Goal: Task Accomplishment & Management: Complete application form

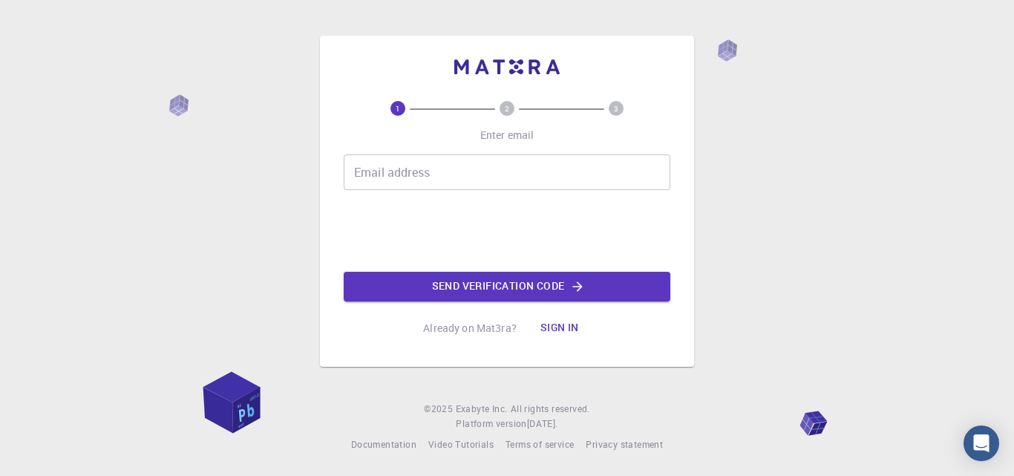
click at [527, 180] on input "Email address" at bounding box center [507, 172] width 326 height 36
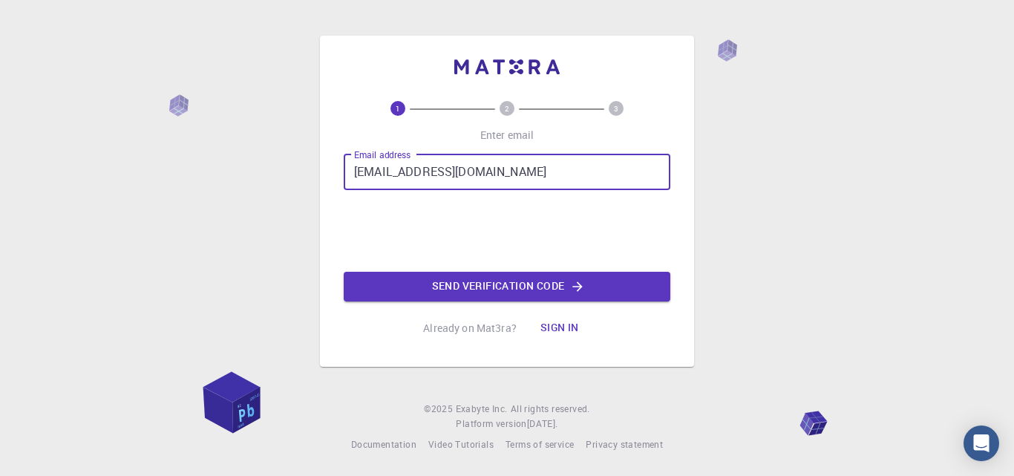
type input "[EMAIL_ADDRESS][DOMAIN_NAME]"
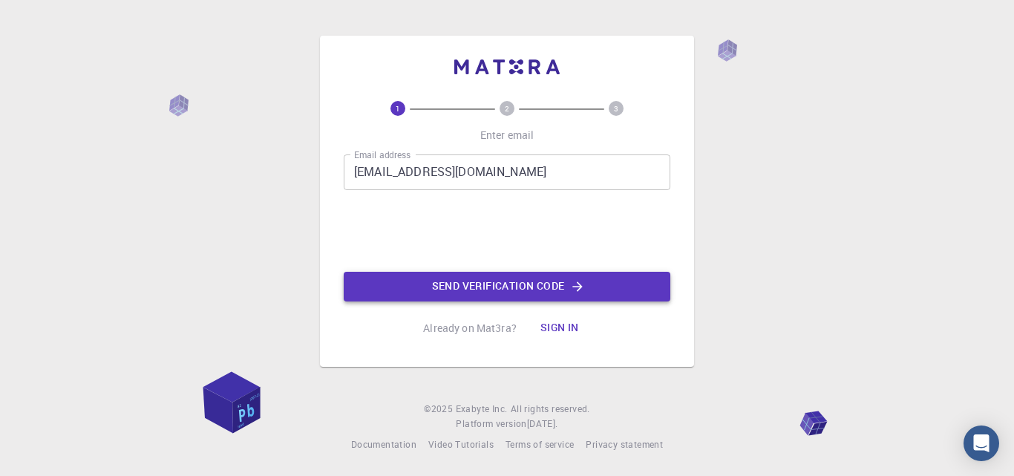
click at [486, 289] on button "Send verification code" at bounding box center [507, 287] width 326 height 30
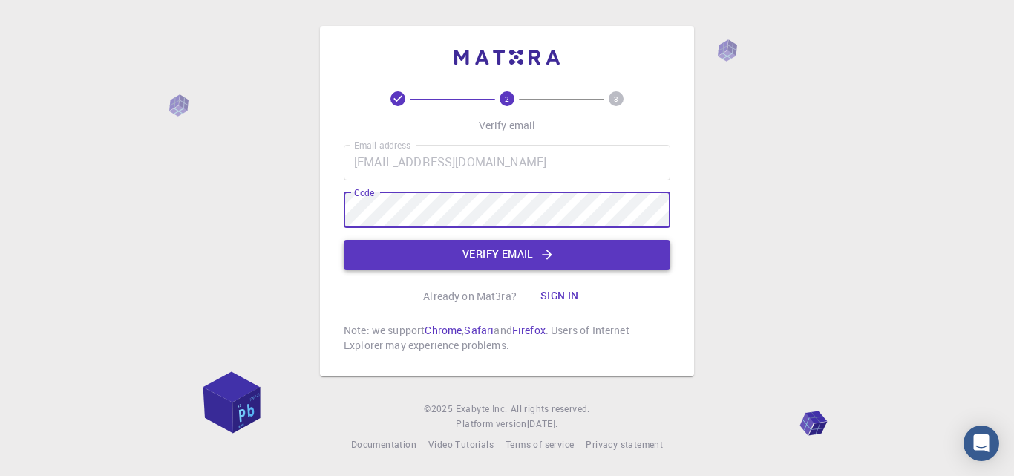
click at [462, 245] on button "Verify email" at bounding box center [507, 255] width 326 height 30
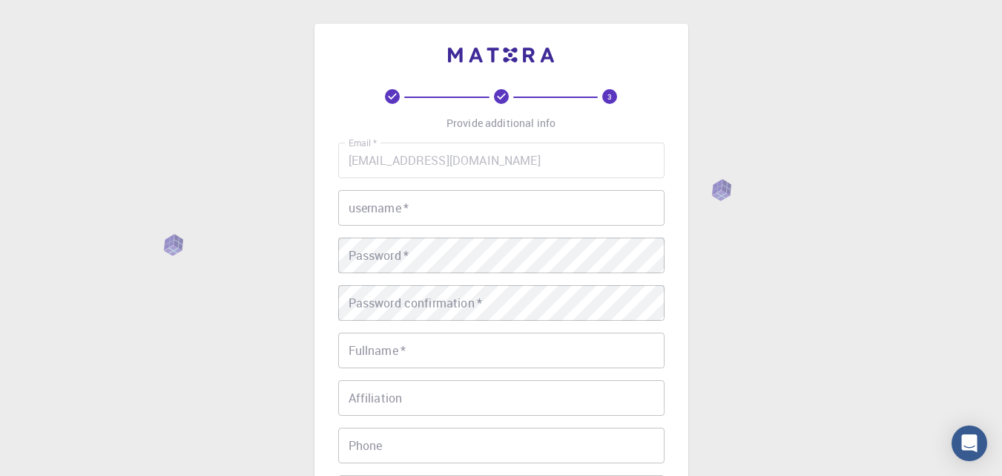
scroll to position [78, 0]
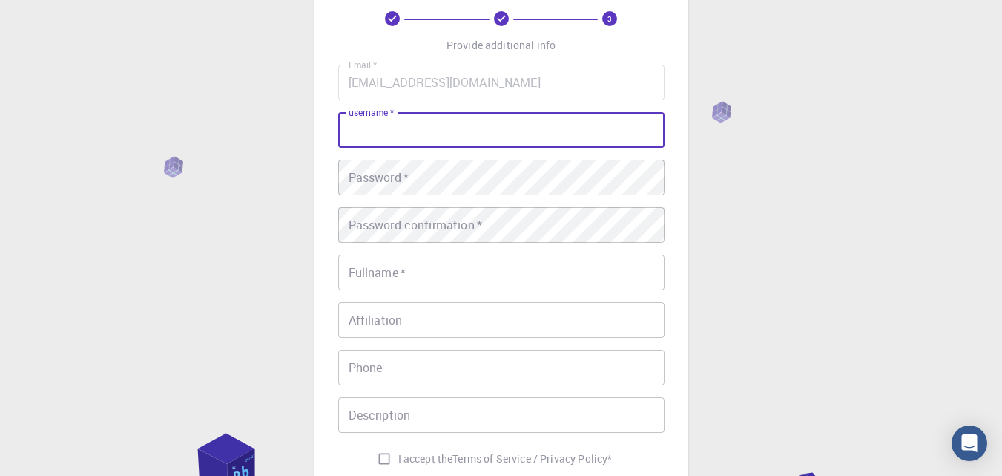
click at [489, 122] on input "username   *" at bounding box center [501, 130] width 326 height 36
type input "mspasovic"
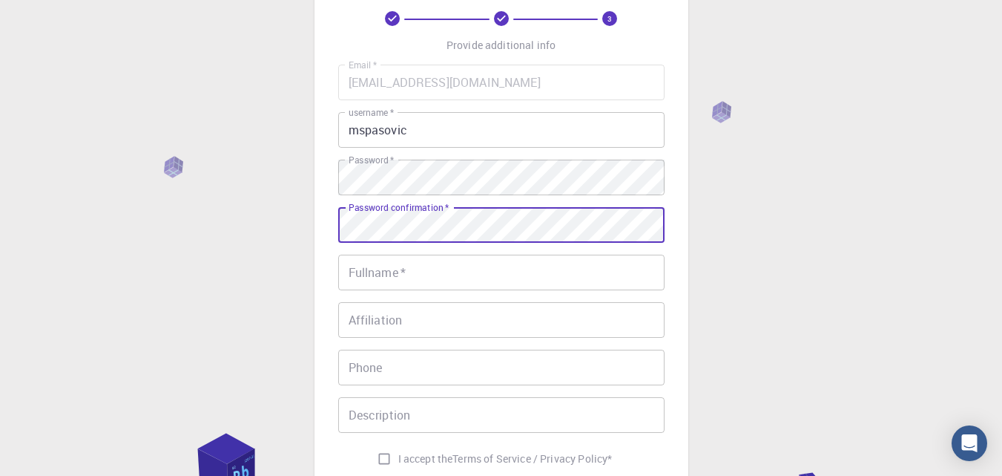
click at [450, 263] on input "Fullname   *" at bounding box center [501, 272] width 326 height 36
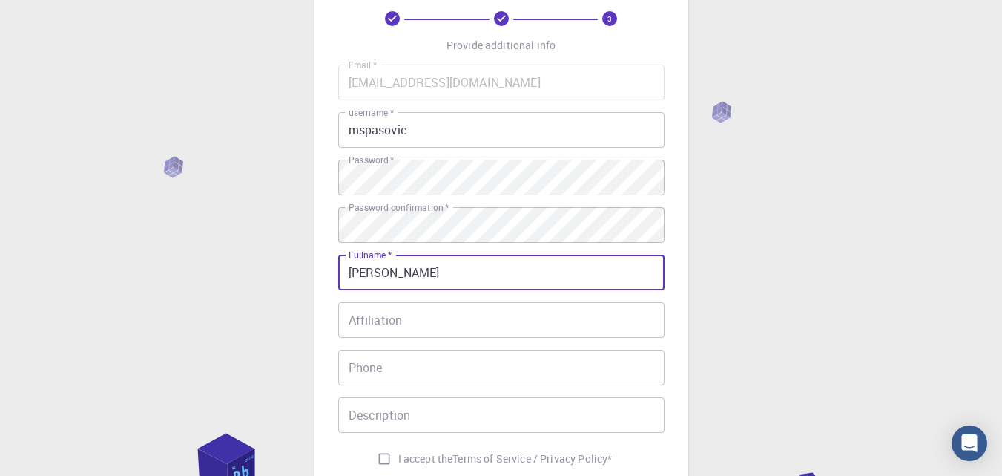
type input "[PERSON_NAME]"
click at [426, 305] on input "Affiliation" at bounding box center [501, 320] width 326 height 36
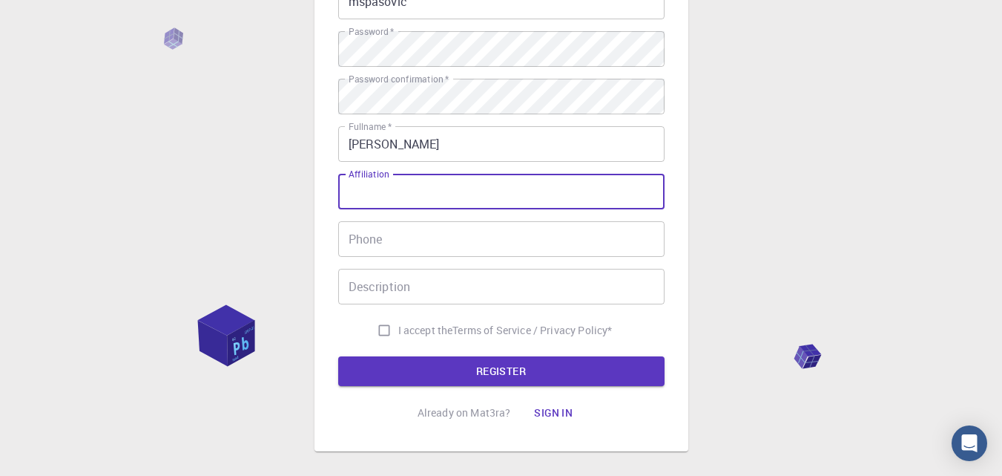
scroll to position [208, 0]
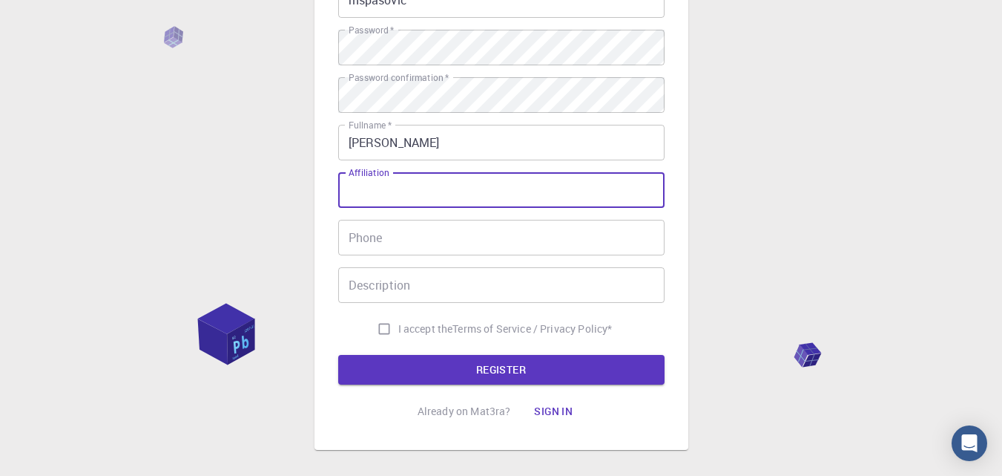
click at [424, 239] on input "Phone" at bounding box center [501, 238] width 326 height 36
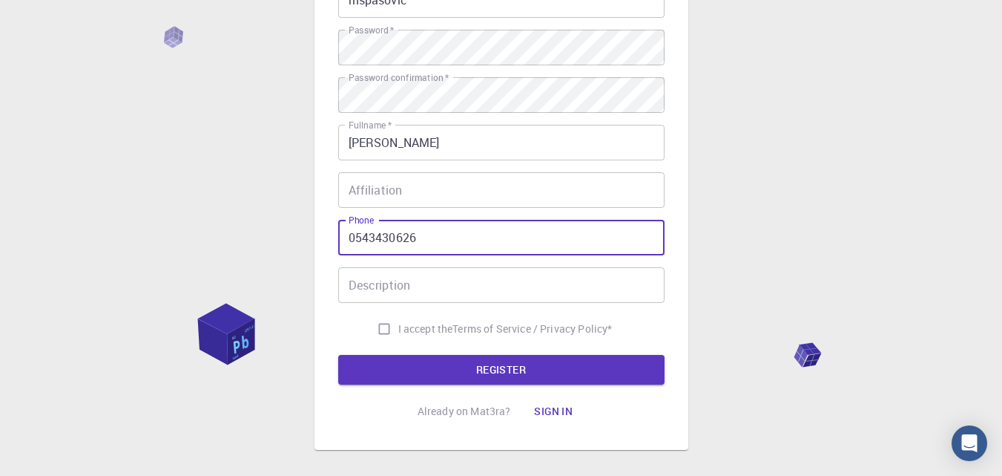
click at [361, 233] on input "0543430626" at bounding box center [501, 238] width 326 height 36
type input "0643430626"
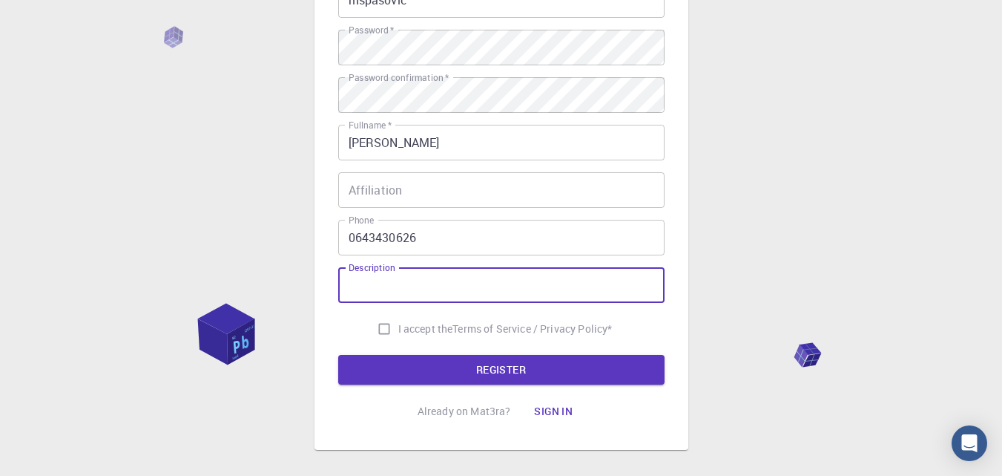
click at [379, 283] on div "Description Description" at bounding box center [501, 285] width 326 height 36
click at [386, 318] on input "I accept the Terms of Service / Privacy Policy *" at bounding box center [384, 329] width 28 height 28
checkbox input "true"
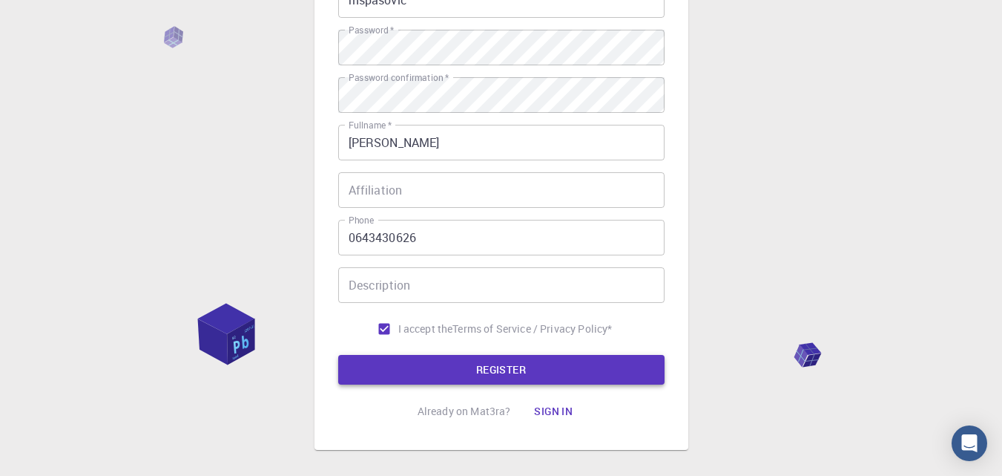
click at [430, 367] on button "REGISTER" at bounding box center [501, 370] width 326 height 30
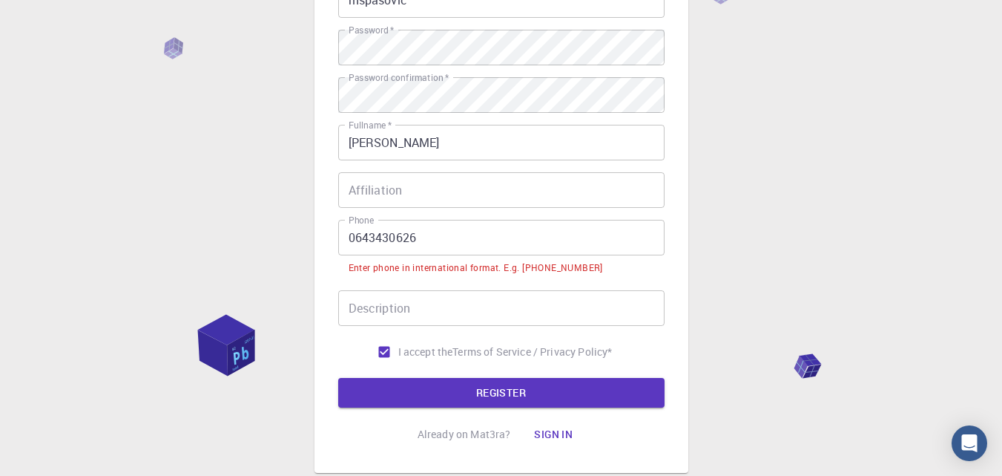
click at [361, 234] on input "0643430626" at bounding box center [501, 238] width 326 height 36
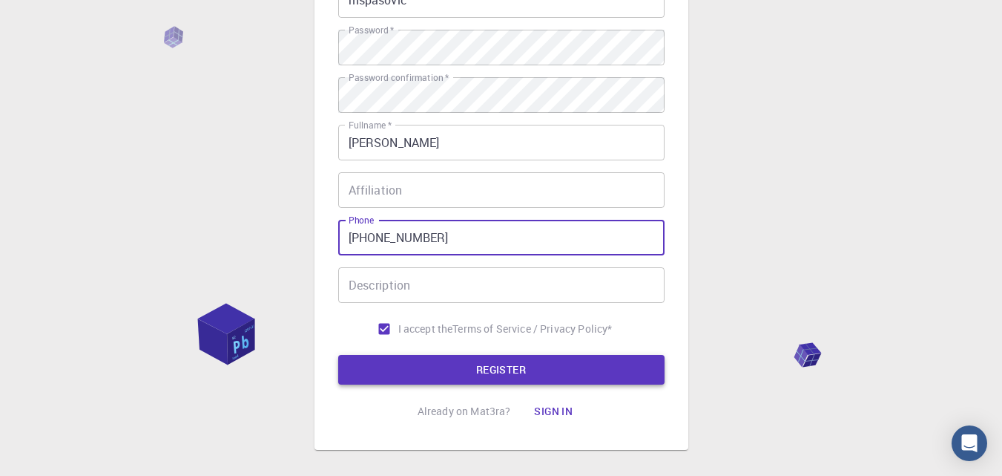
type input "[PHONE_NUMBER]"
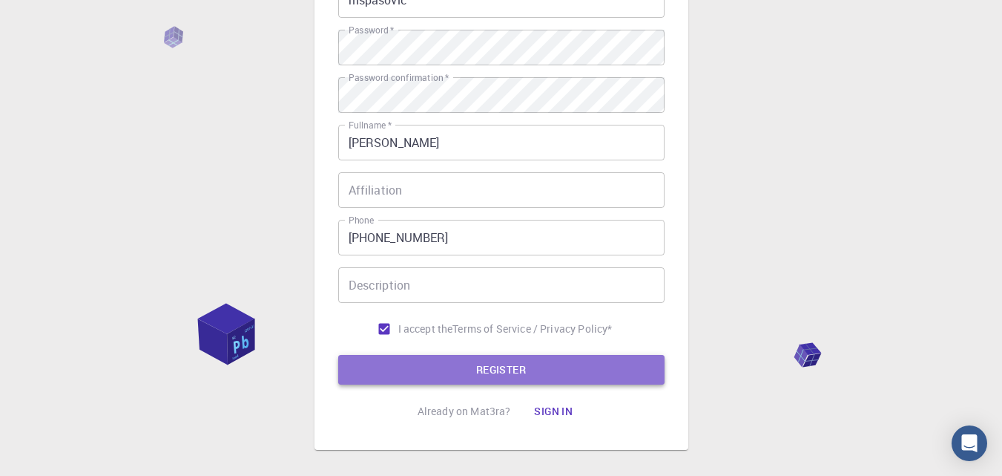
click at [433, 369] on button "REGISTER" at bounding box center [501, 370] width 326 height 30
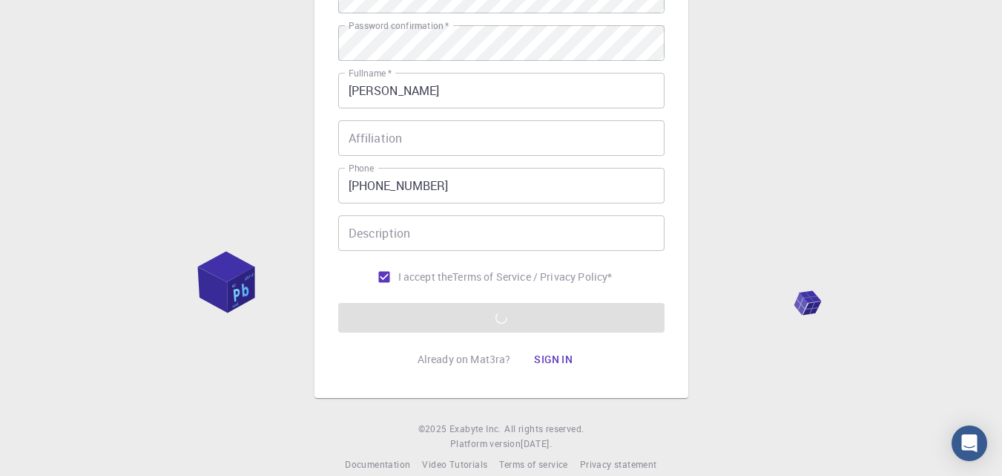
scroll to position [280, 0]
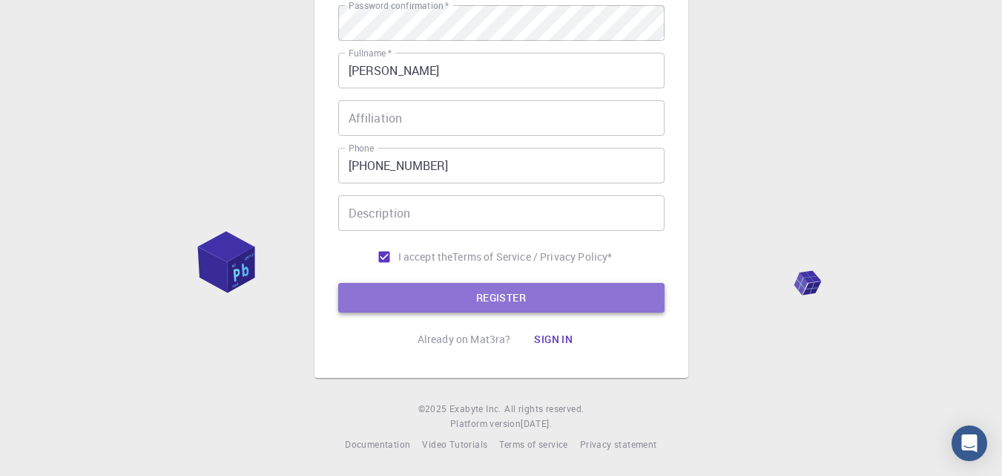
click at [555, 303] on button "REGISTER" at bounding box center [501, 298] width 326 height 30
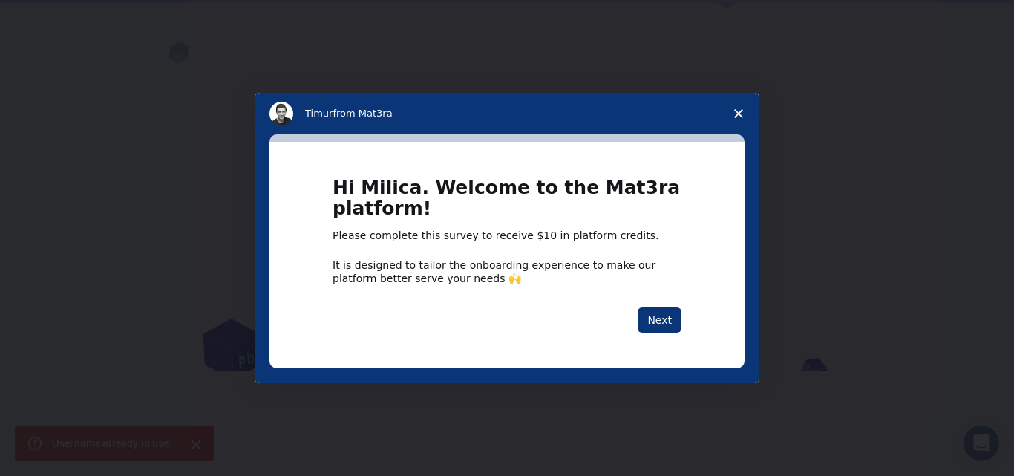
click at [737, 107] on span "Close survey" at bounding box center [738, 114] width 42 height 42
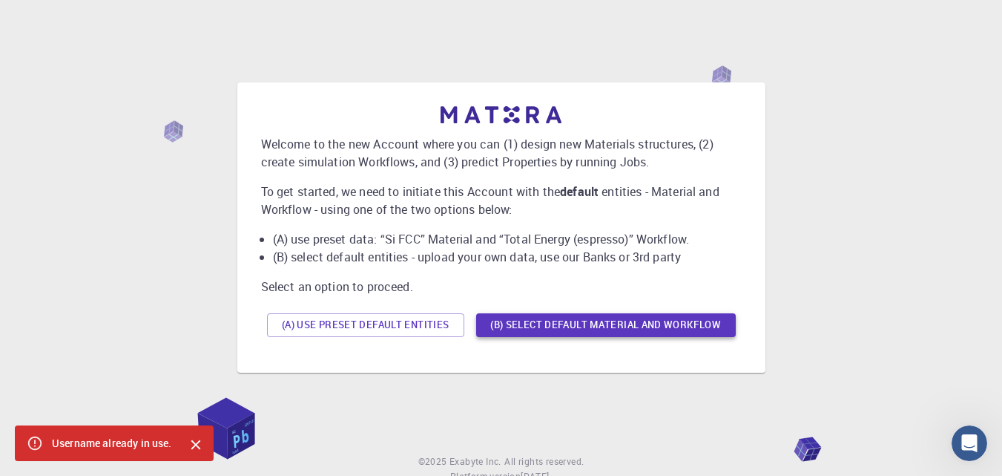
click at [511, 326] on button "(B) Select default material and workflow" at bounding box center [606, 325] width 260 height 24
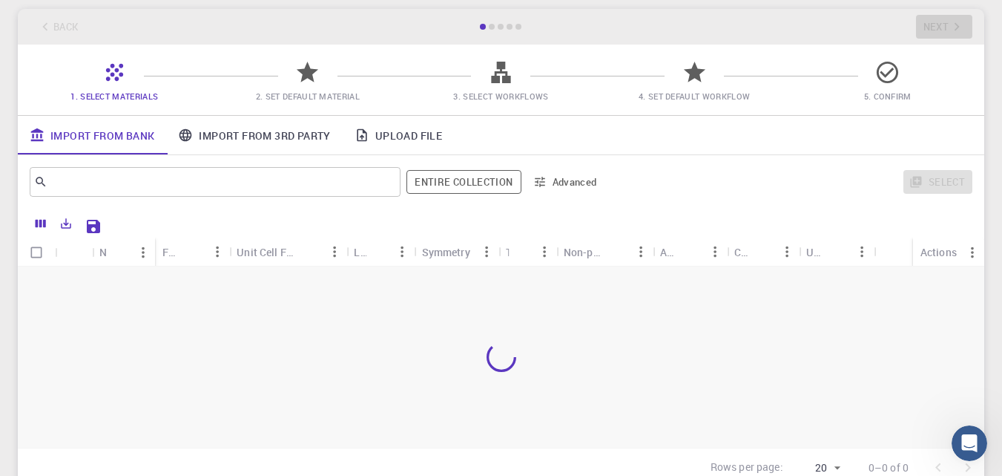
scroll to position [73, 0]
